Goal: Find specific page/section: Find specific page/section

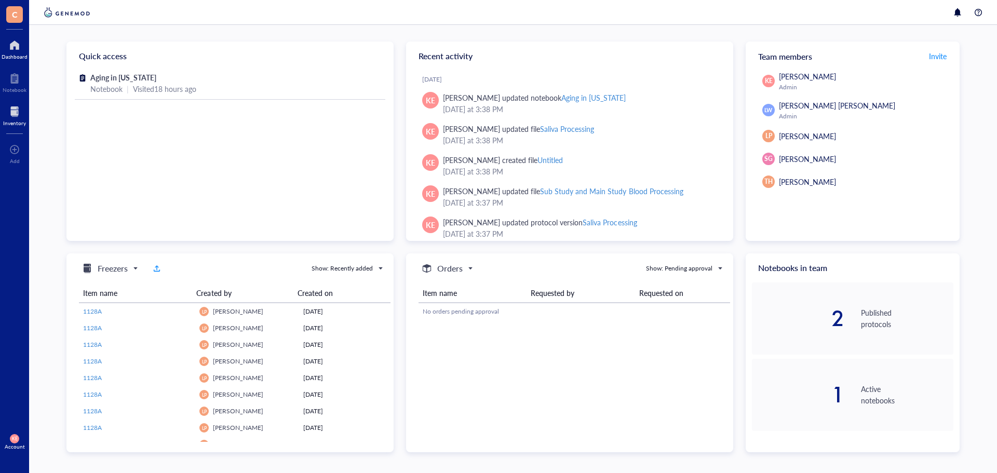
click at [21, 125] on div "Inventory" at bounding box center [14, 123] width 23 height 6
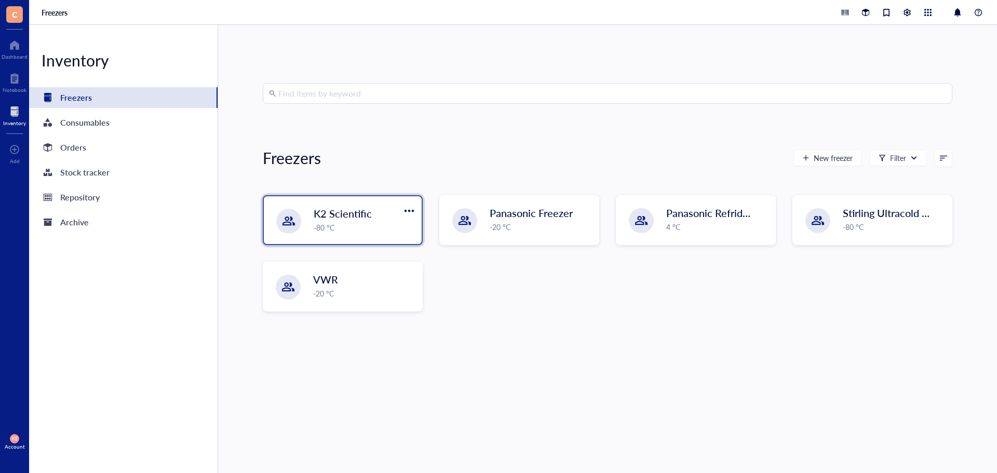
click at [390, 224] on div "-80 °C" at bounding box center [365, 227] width 102 height 11
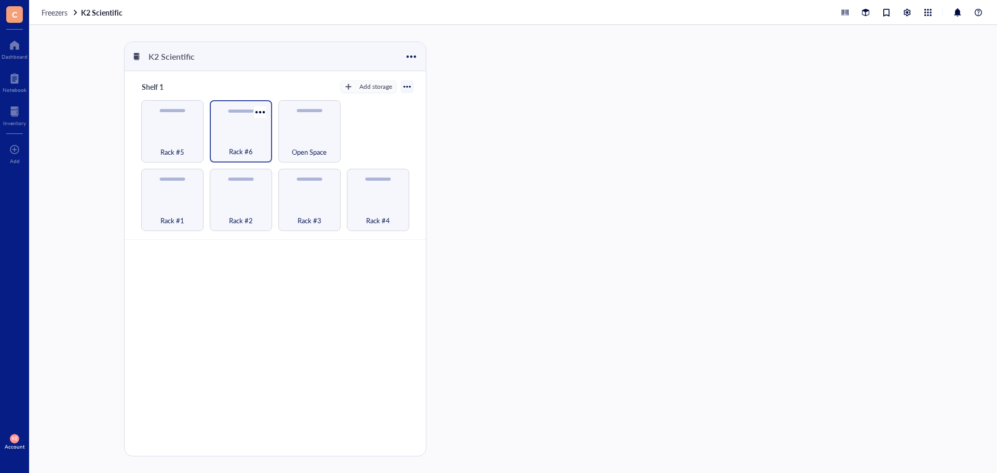
click at [244, 147] on span "Rack #6" at bounding box center [241, 151] width 24 height 11
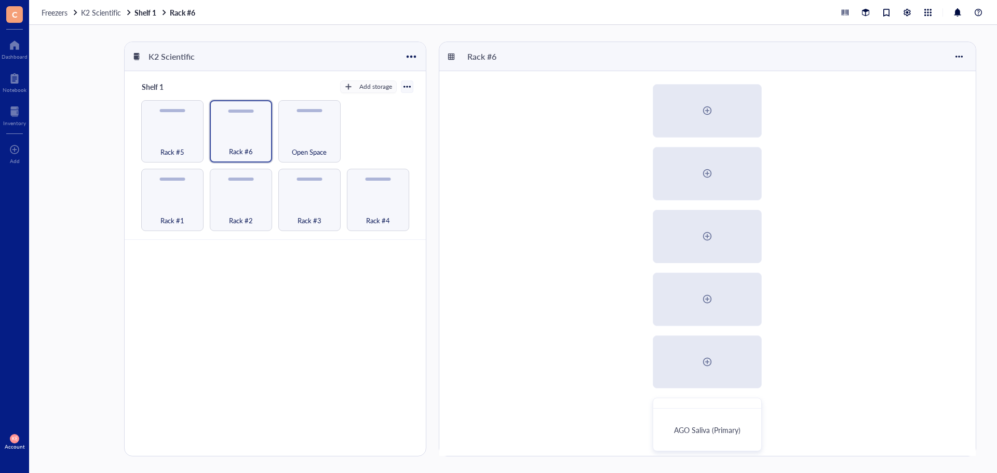
click at [897, 221] on div "AGO Saliva (Primary) AGO Saliva (Back up)" at bounding box center [707, 299] width 536 height 456
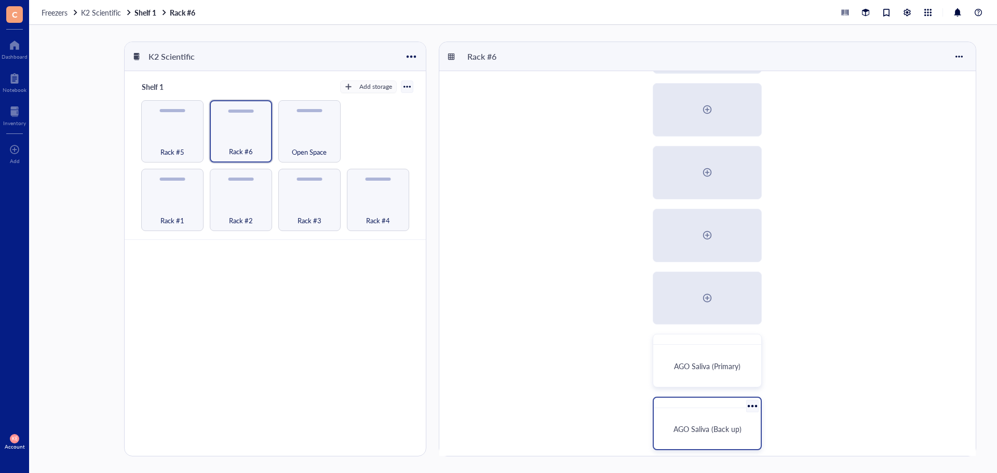
scroll to position [71, 0]
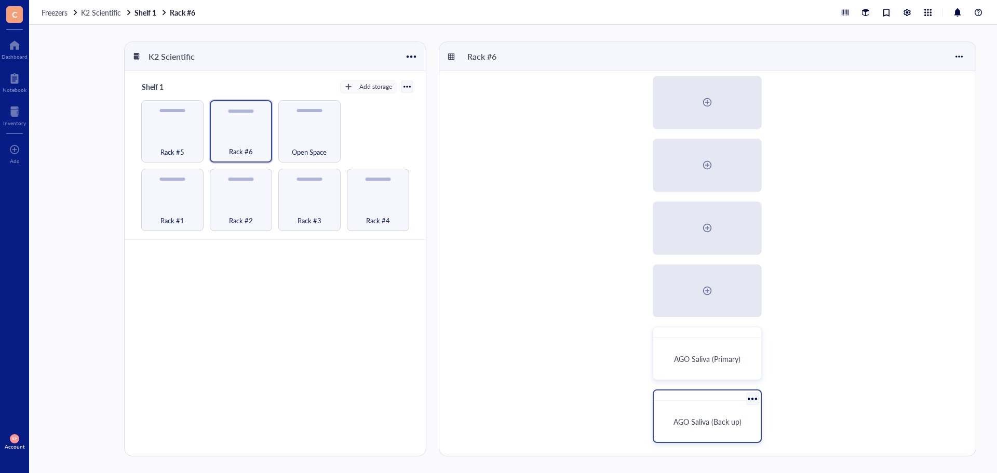
click at [701, 412] on div "AGO Saliva (Back up)" at bounding box center [707, 421] width 99 height 33
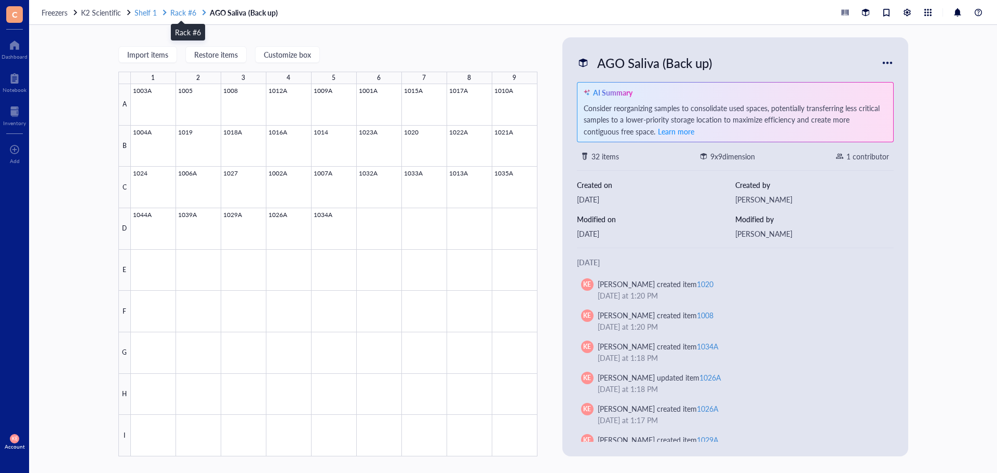
click at [186, 15] on span "Rack #6" at bounding box center [183, 12] width 26 height 10
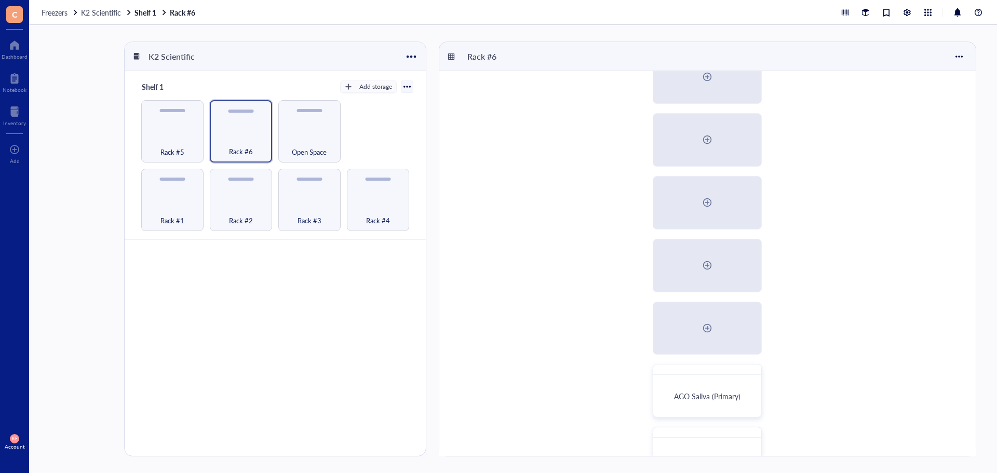
scroll to position [71, 0]
